Goal: Navigation & Orientation: Go to known website

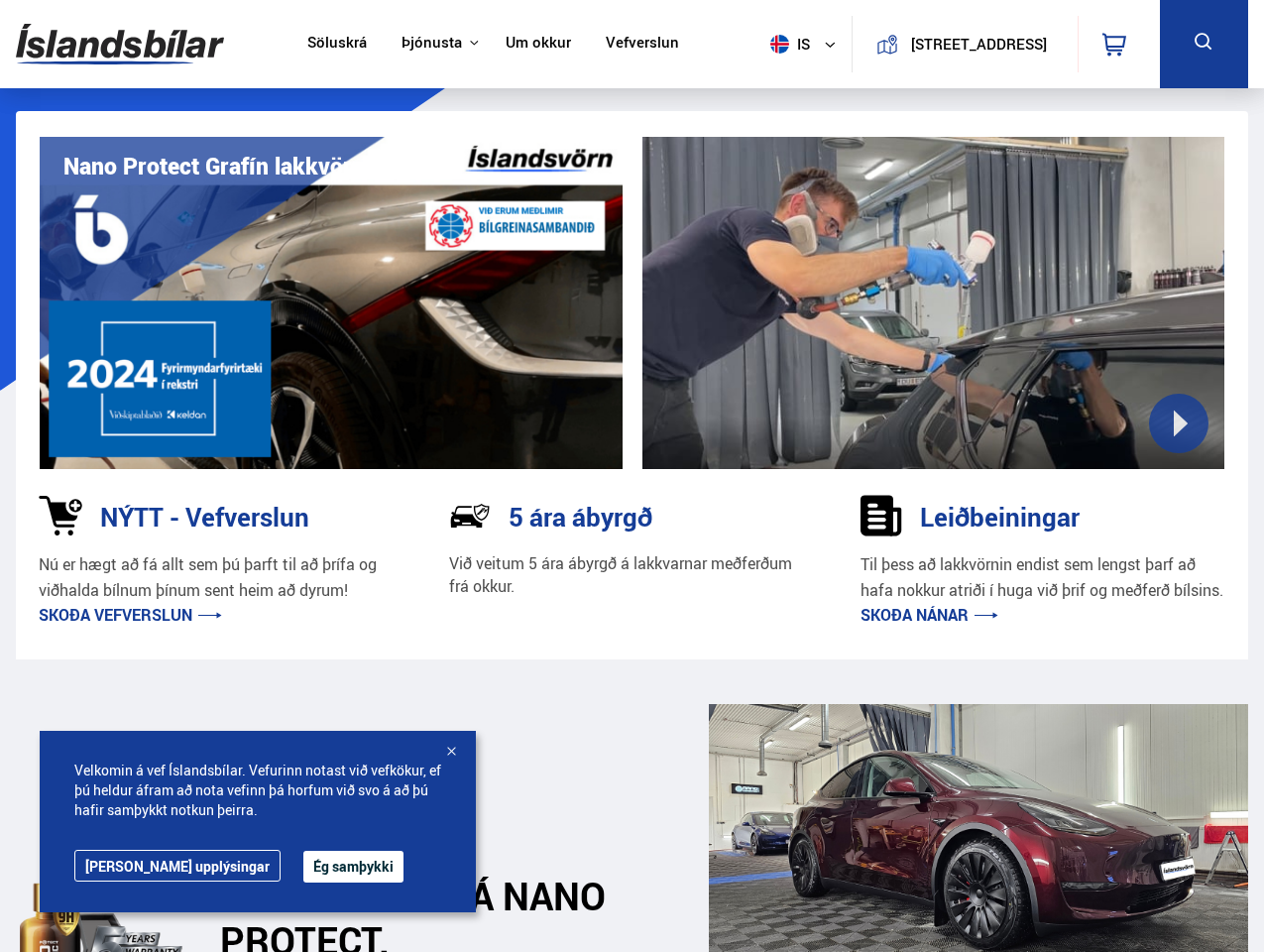
click at [120, 44] on img at bounding box center [119, 44] width 208 height 65
click at [783, 44] on span "is" at bounding box center [787, 44] width 50 height 19
click at [1119, 44] on icon at bounding box center [1115, 45] width 24 height 24
click at [1204, 44] on icon at bounding box center [1204, 42] width 25 height 25
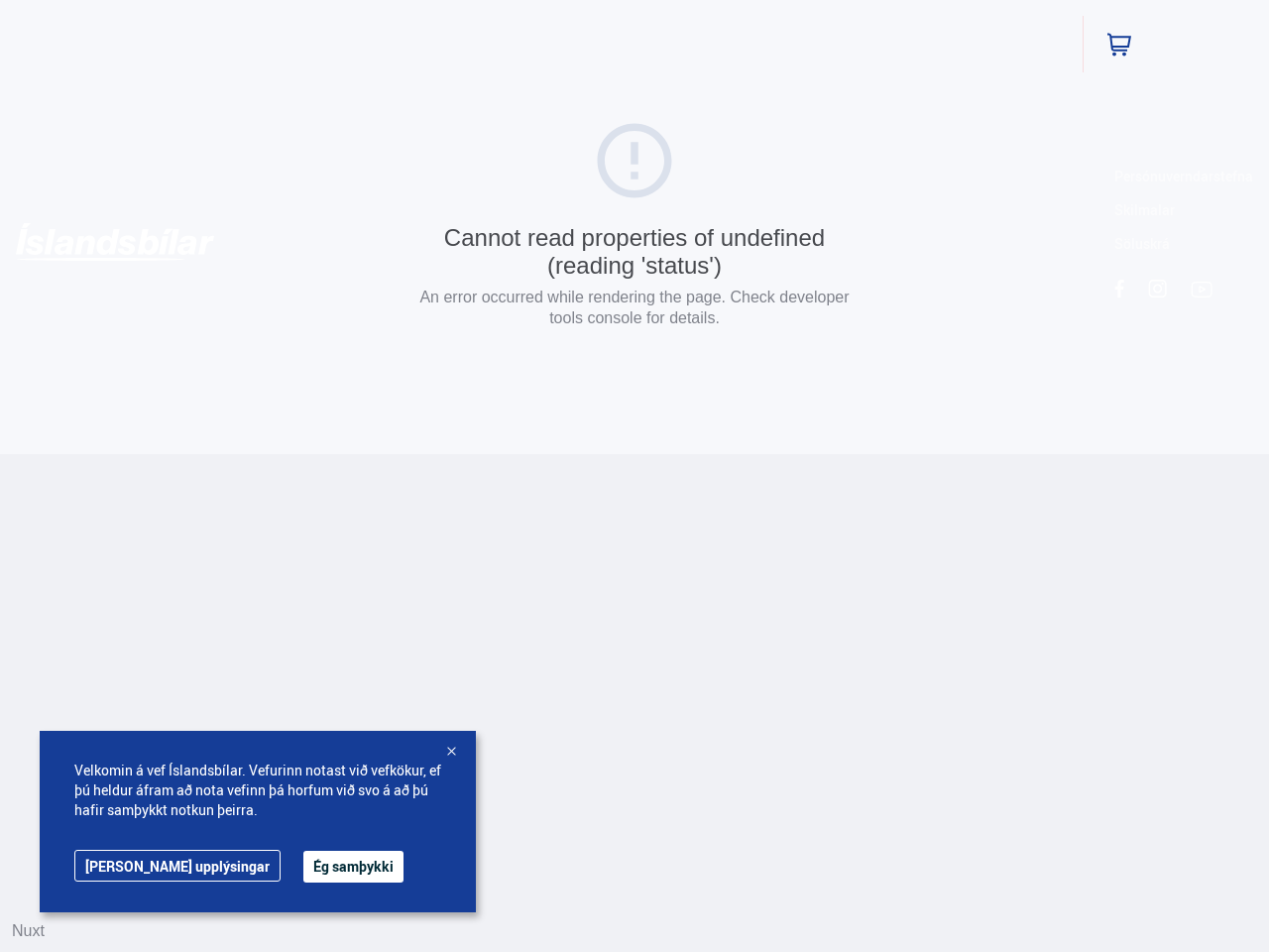
click at [304, 866] on button "Ég samþykki" at bounding box center [353, 866] width 101 height 32
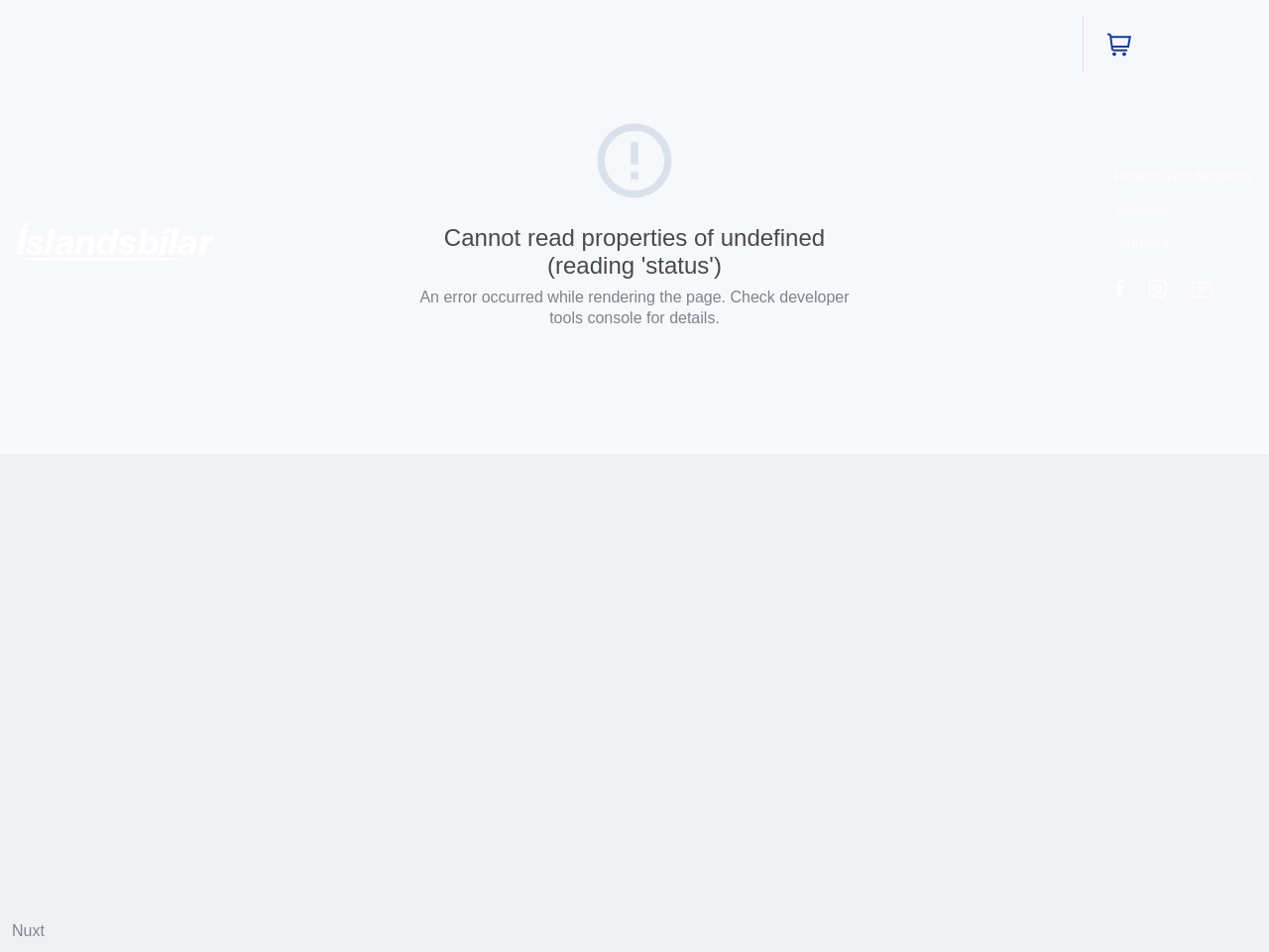
click at [451, 454] on html "Söluskrá Þjónusta Íslandsbílar [DOMAIN_NAME] Íslandsvörn Leiðbeiningar Um okkur…" at bounding box center [634, 227] width 1269 height 454
